Goal: Communication & Community: Answer question/provide support

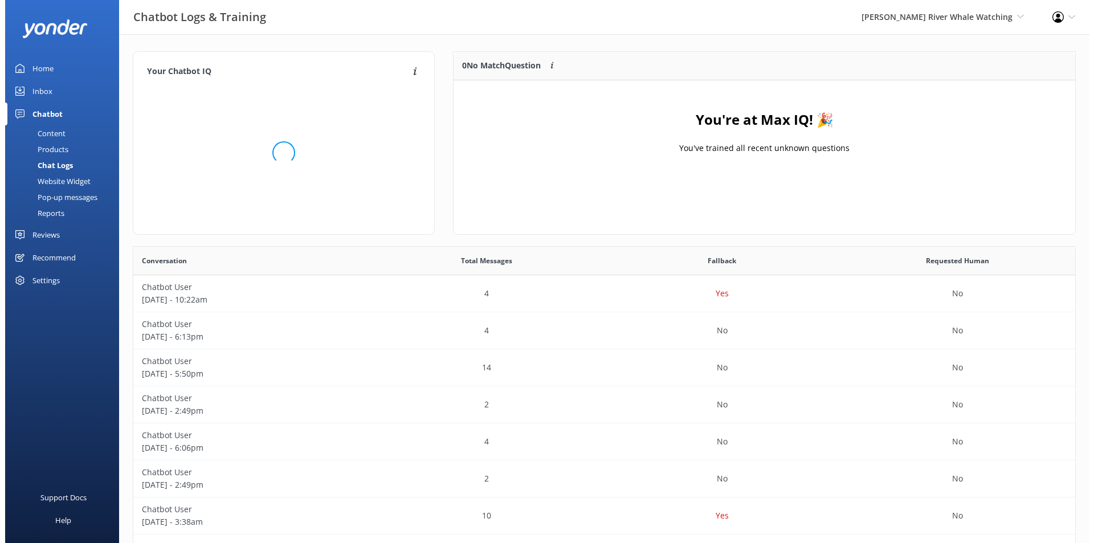
scroll to position [390, 932]
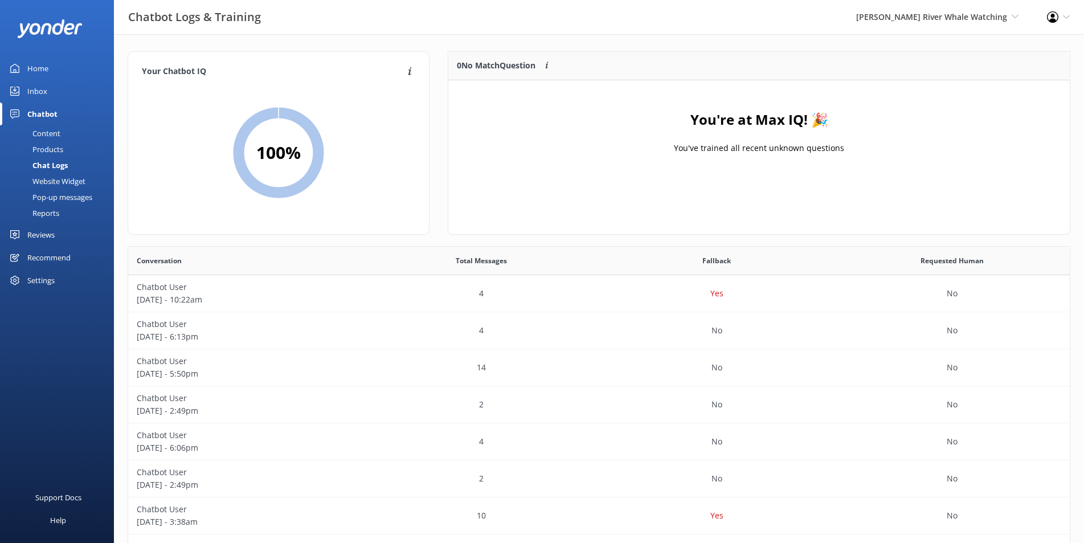
click at [35, 83] on div "Inbox" at bounding box center [37, 91] width 20 height 23
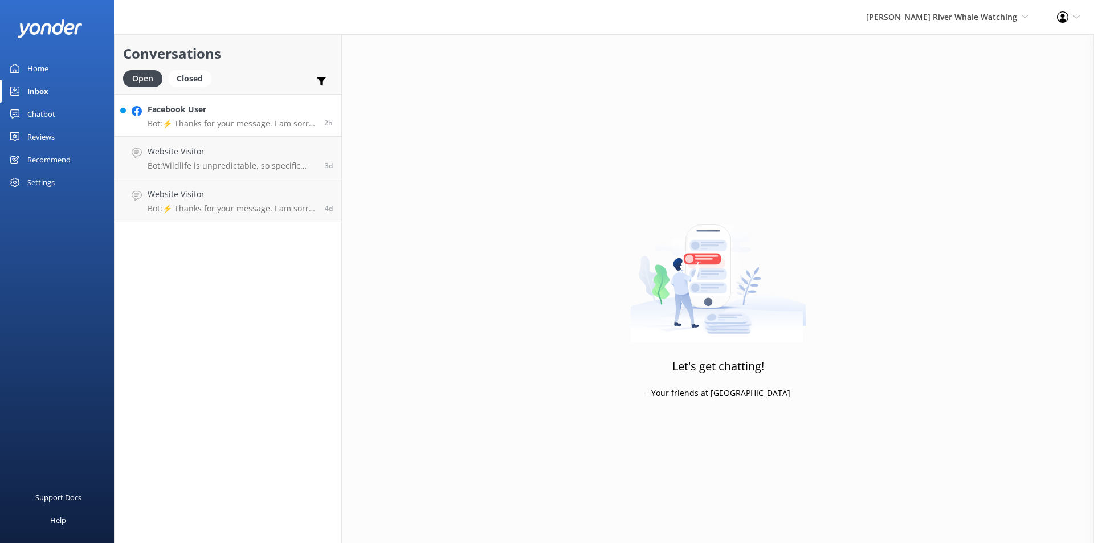
click at [179, 117] on div "Facebook User Bot: ⚡ Thanks for your message. I am sorry I don't have that answ…" at bounding box center [232, 115] width 168 height 24
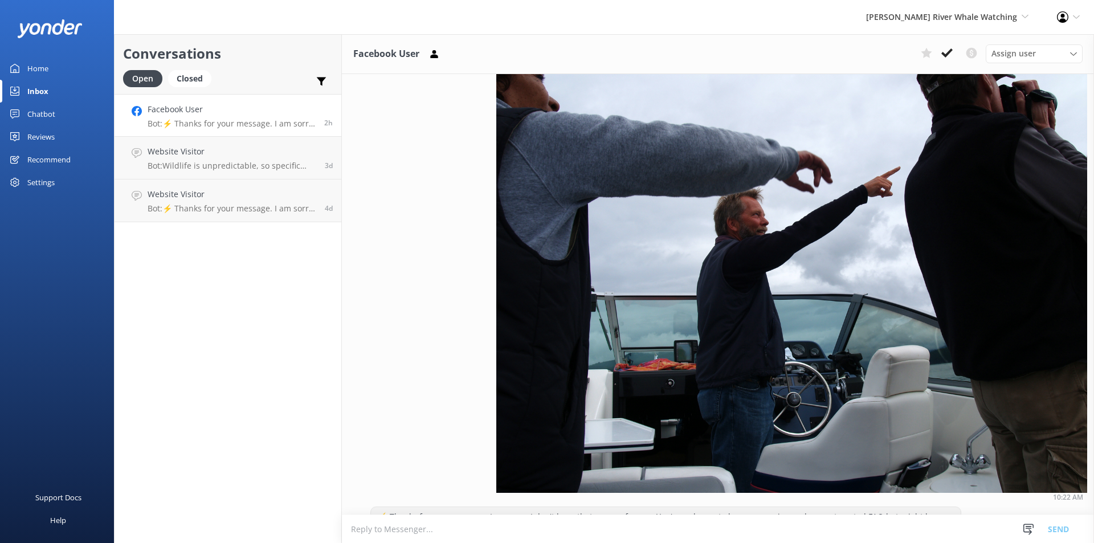
scroll to position [219, 0]
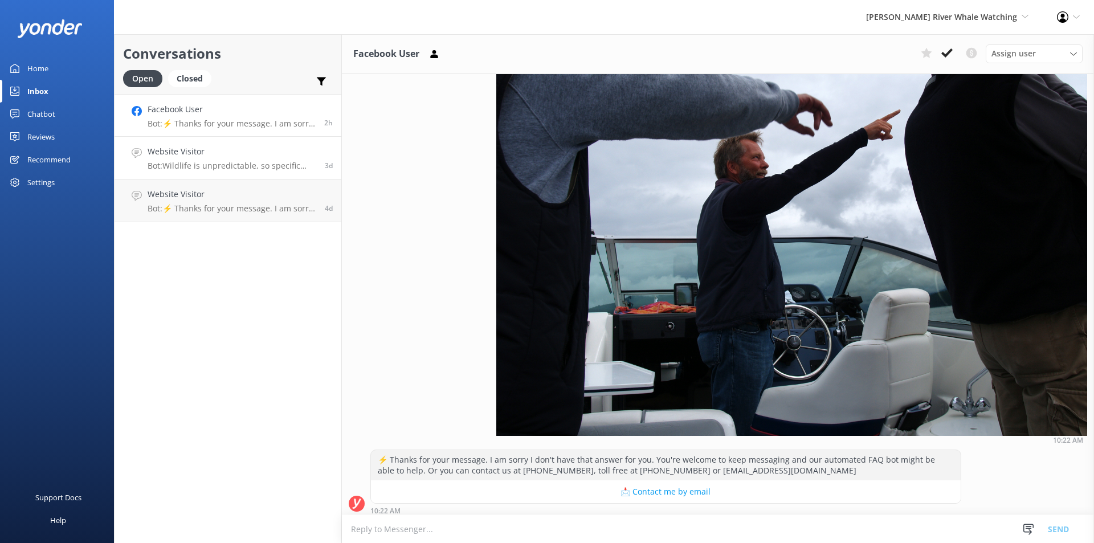
click at [203, 161] on p "Bot: Wildlife is unpredictable, so specific sightings, including grizzlies, are…" at bounding box center [232, 166] width 169 height 10
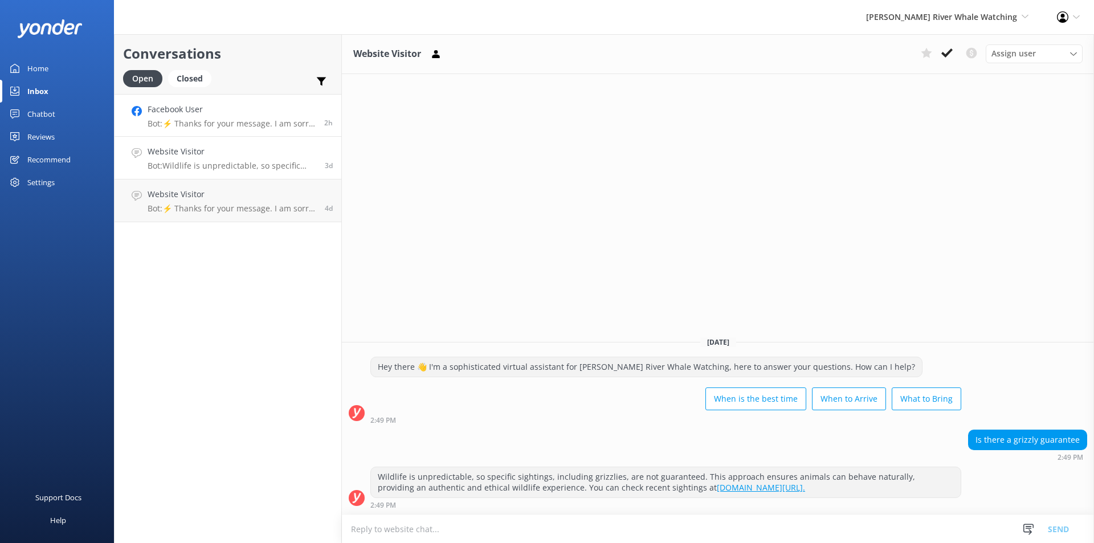
click at [244, 132] on link "Facebook User Bot: ⚡ Thanks for your message. I am sorry I don't have that answ…" at bounding box center [227, 115] width 227 height 43
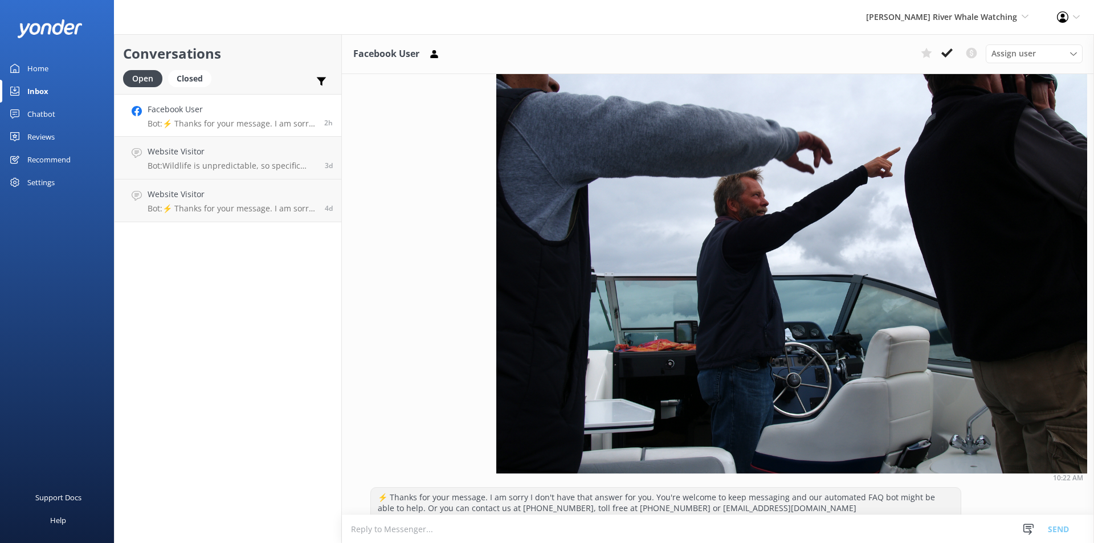
scroll to position [219, 0]
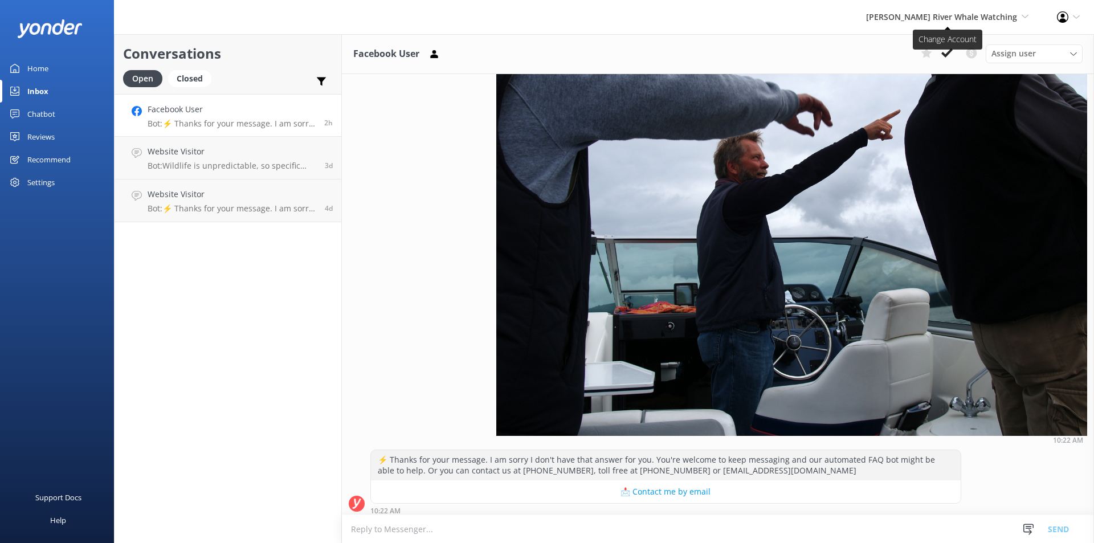
click at [923, 13] on span "[PERSON_NAME] River Whale Watching" at bounding box center [941, 16] width 151 height 11
click at [946, 49] on link "Wildcoast Adventures" at bounding box center [986, 48] width 114 height 27
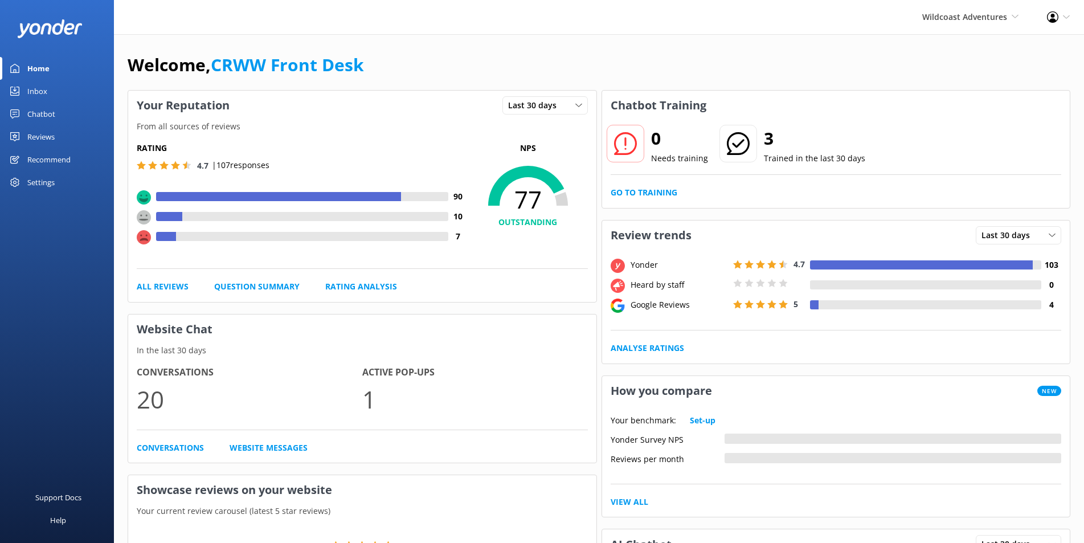
click at [46, 89] on div "Inbox" at bounding box center [37, 91] width 20 height 23
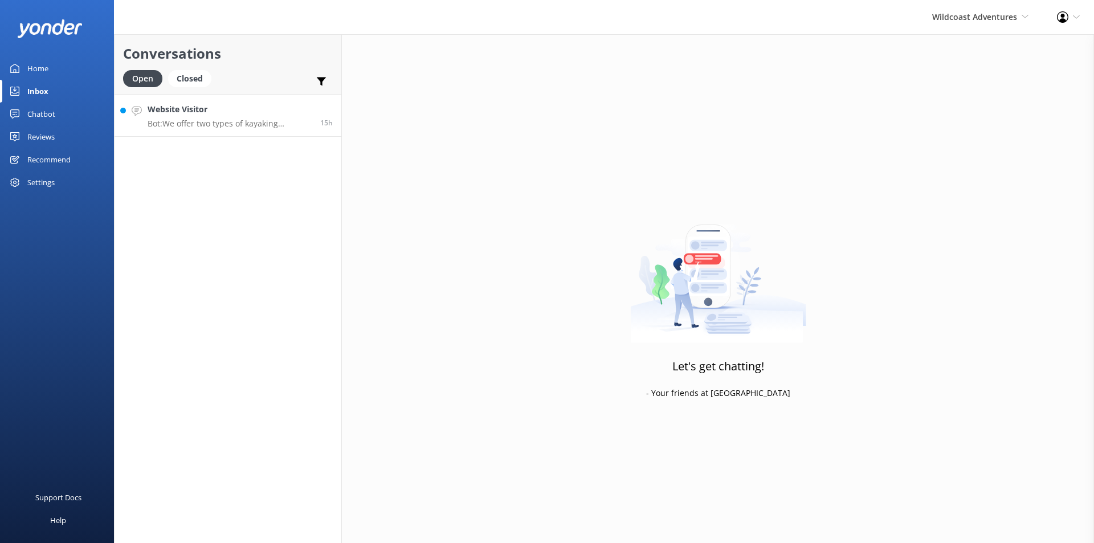
click at [229, 129] on link "Website Visitor Bot: We offer two types of kayaking experiences: Glamping and E…" at bounding box center [227, 115] width 227 height 43
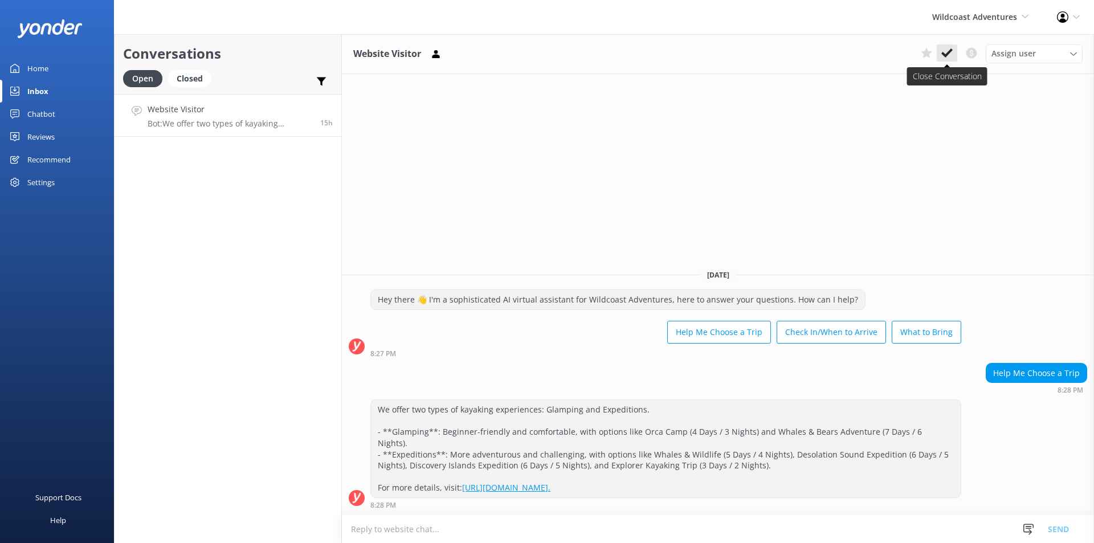
click at [946, 58] on icon at bounding box center [946, 52] width 11 height 11
